Goal: Task Accomplishment & Management: Complete application form

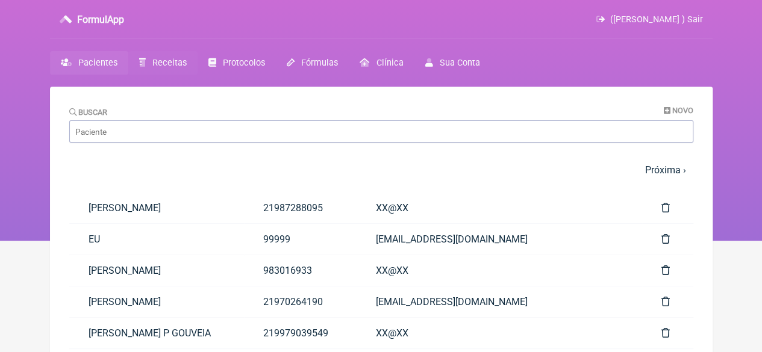
click at [146, 61] on link "Receitas" at bounding box center [162, 62] width 69 height 23
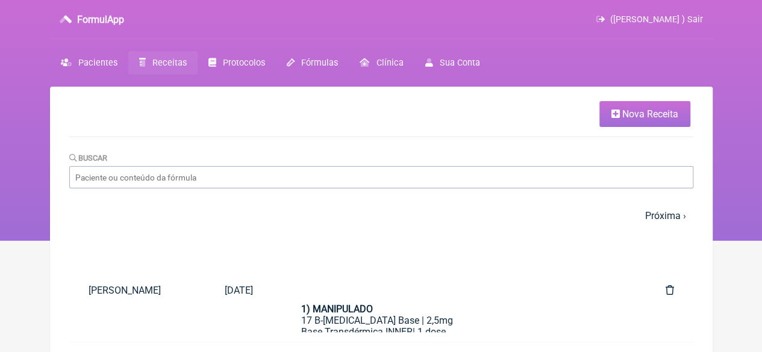
click at [637, 114] on span "Nova Receita" at bounding box center [650, 113] width 56 height 11
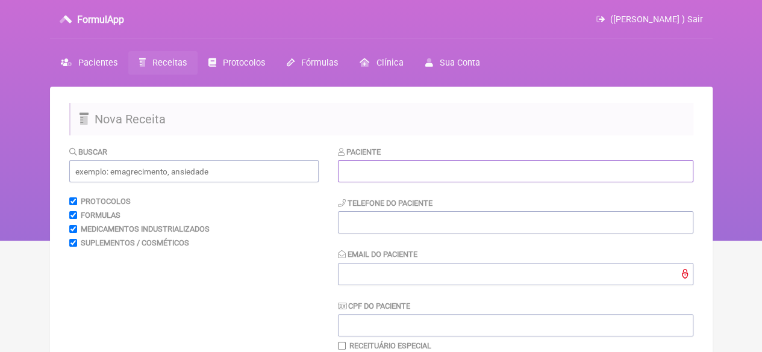
click at [372, 164] on input "text" at bounding box center [515, 171] width 355 height 22
paste input "[PERSON_NAME]"
type input "[PERSON_NAME]"
click at [359, 218] on input "tel" at bounding box center [515, 222] width 355 height 22
type input "21"
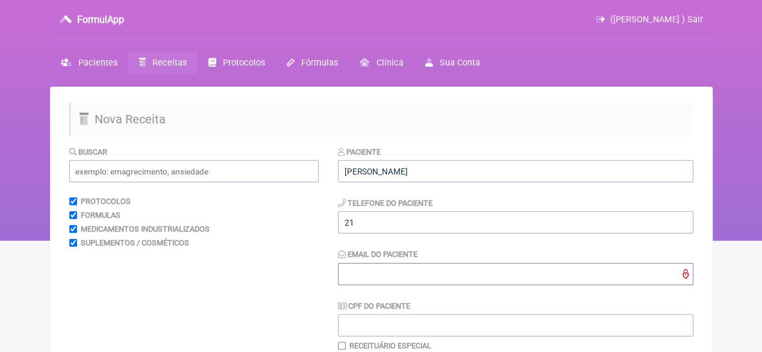
click at [370, 264] on input "Email do Paciente" at bounding box center [515, 274] width 355 height 22
type input "X@X"
click at [184, 174] on input "text" at bounding box center [193, 171] width 249 height 22
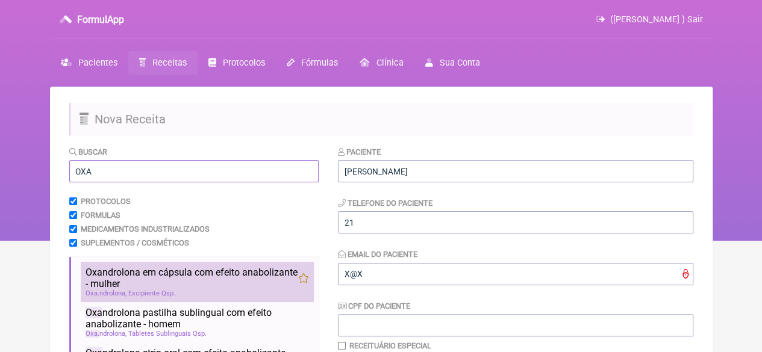
type input "OXA"
click at [149, 272] on span "Oxa ndrolona em cápsula com efeito anabolizante - mulher" at bounding box center [192, 278] width 213 height 23
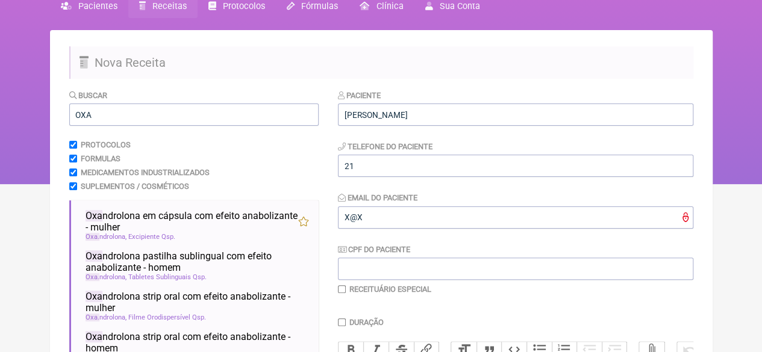
scroll to position [241, 0]
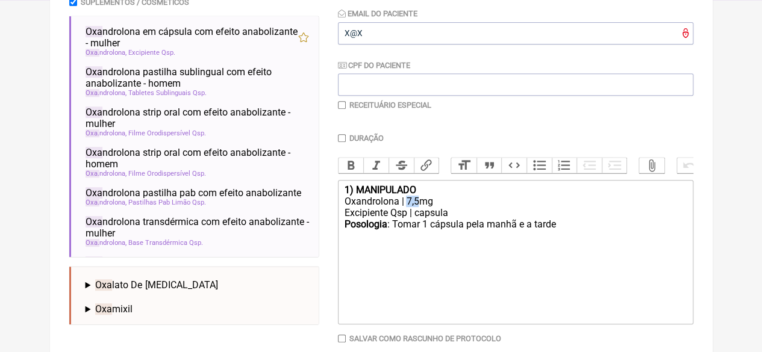
drag, startPoint x: 419, startPoint y: 209, endPoint x: 407, endPoint y: 213, distance: 12.6
click at [407, 207] on div "Oxandrolona | 7,5mg" at bounding box center [515, 201] width 342 height 11
drag, startPoint x: 554, startPoint y: 236, endPoint x: 533, endPoint y: 234, distance: 21.1
click at [533, 234] on div "Posologia : Tomar 1 cápsula pela manhã e a tarde ㅤ" at bounding box center [515, 231] width 342 height 24
type trix-editor "<div><strong>1) MANIPULADO</strong></div><div>Oxandrolona | 4mg</div><div>Excip…"
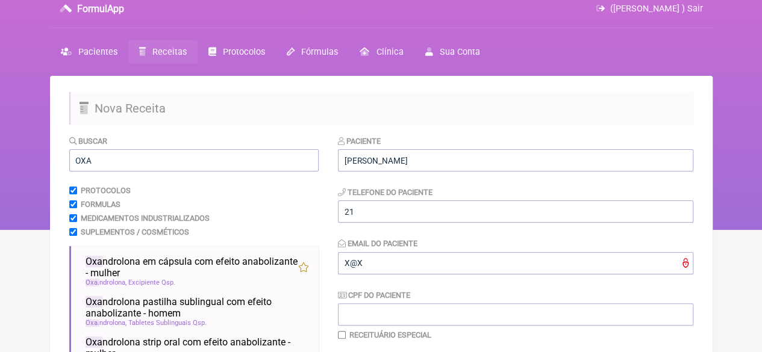
scroll to position [0, 0]
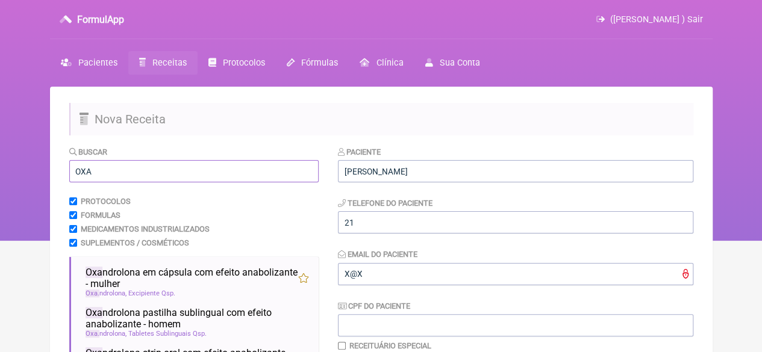
drag, startPoint x: 100, startPoint y: 175, endPoint x: 66, endPoint y: 173, distance: 33.8
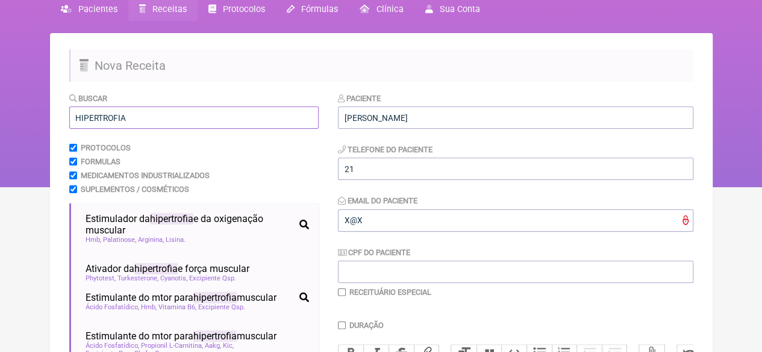
scroll to position [181, 0]
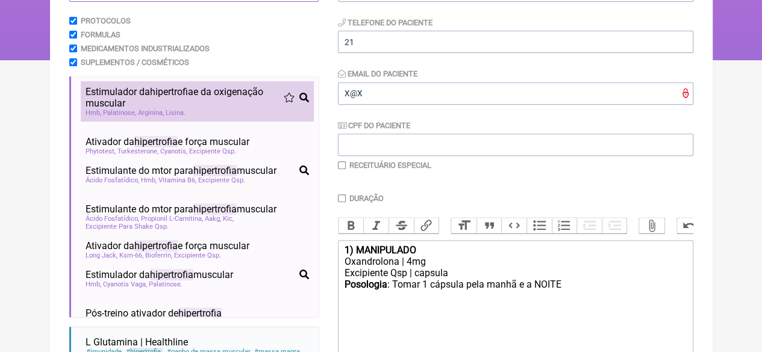
type input "HIPERTROFIA"
click at [124, 110] on span "Palatinose" at bounding box center [119, 113] width 33 height 8
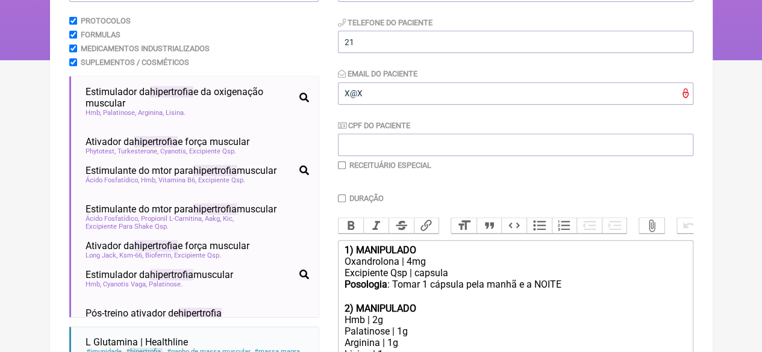
scroll to position [314, 0]
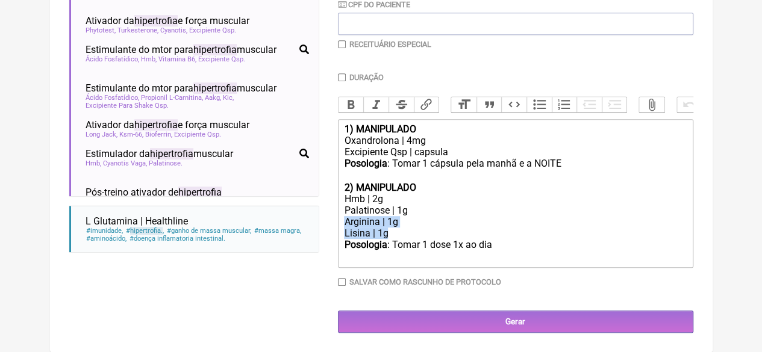
drag, startPoint x: 393, startPoint y: 230, endPoint x: 341, endPoint y: 220, distance: 53.3
click at [341, 220] on trix-editor "1) MANIPULADO Oxandrolona | 4mg Excipiente Qsp | capsula Posologia : Tomar 1 cá…" at bounding box center [515, 193] width 355 height 149
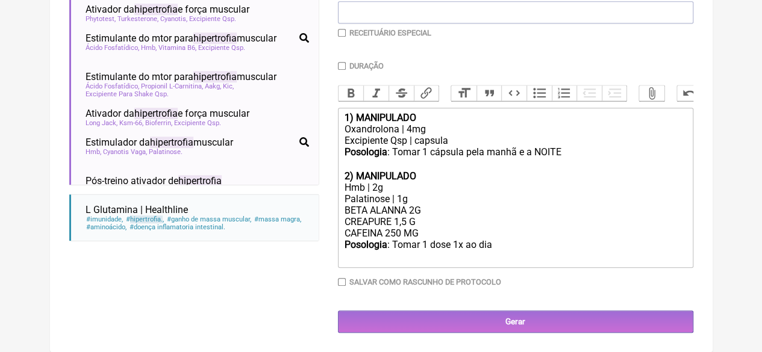
drag, startPoint x: 491, startPoint y: 254, endPoint x: 517, endPoint y: 272, distance: 31.6
click at [492, 254] on div "Posologia : Tomar 1 dose 1x ao dia ㅤ" at bounding box center [515, 251] width 342 height 24
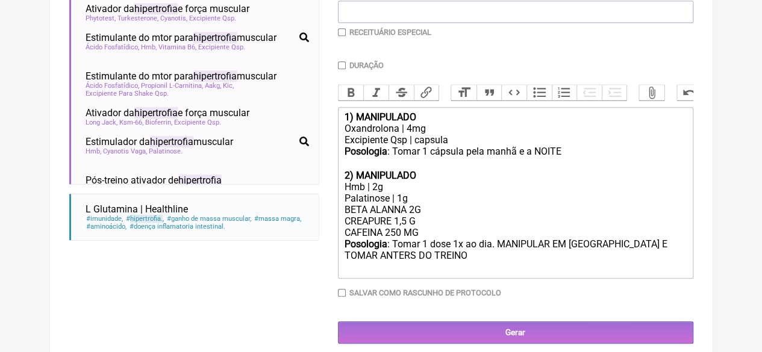
type trix-editor "<div><strong>1) MANIPULADO</strong></div><div>Oxandrolona | 4mg</div><div>Excip…"
click at [340, 31] on input "checkbox" at bounding box center [342, 32] width 8 height 8
checkbox input "true"
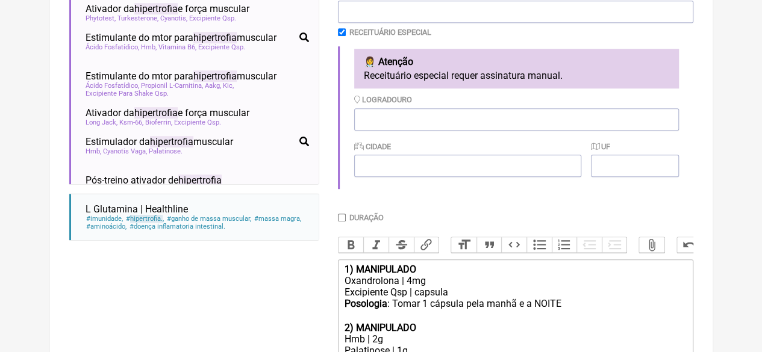
click at [345, 222] on input "Duração" at bounding box center [342, 218] width 8 height 8
checkbox input "true"
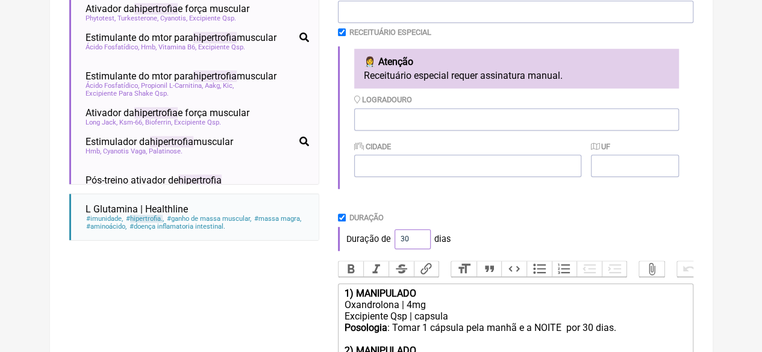
drag, startPoint x: 411, startPoint y: 244, endPoint x: 381, endPoint y: 246, distance: 29.6
click at [384, 246] on div "Duração de 30 dias" at bounding box center [515, 239] width 355 height 24
type input "60"
click at [465, 218] on div "Duração" at bounding box center [515, 217] width 355 height 9
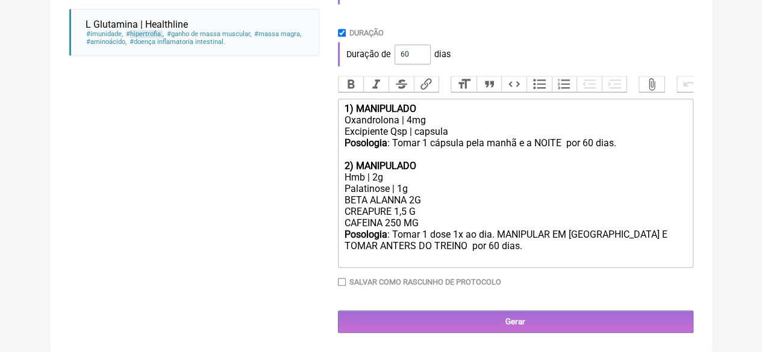
scroll to position [513, 0]
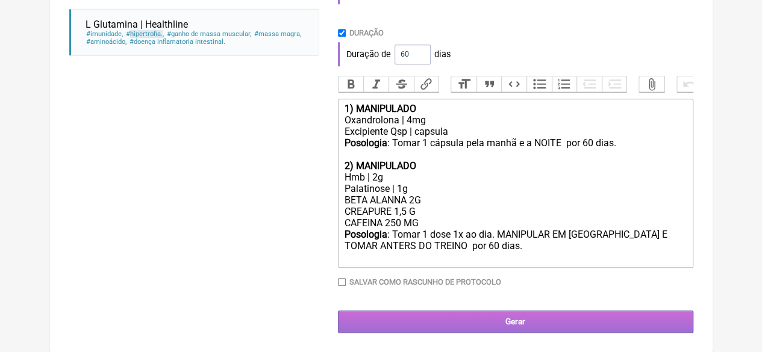
drag, startPoint x: 496, startPoint y: 318, endPoint x: 469, endPoint y: 315, distance: 27.2
click at [496, 318] on input "Gerar" at bounding box center [515, 322] width 355 height 22
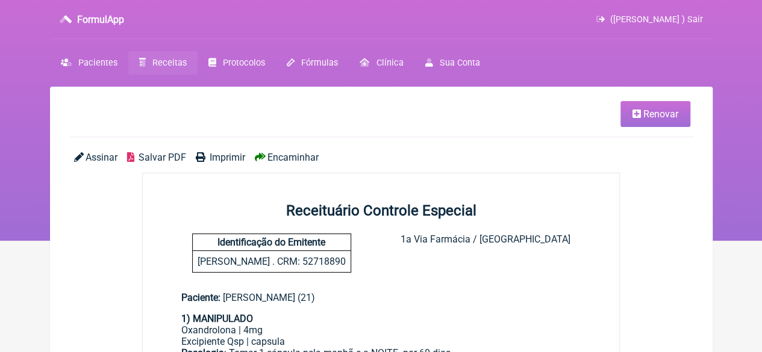
click at [211, 160] on span "Imprimir" at bounding box center [228, 157] width 36 height 11
